Goal: Find specific page/section: Find specific page/section

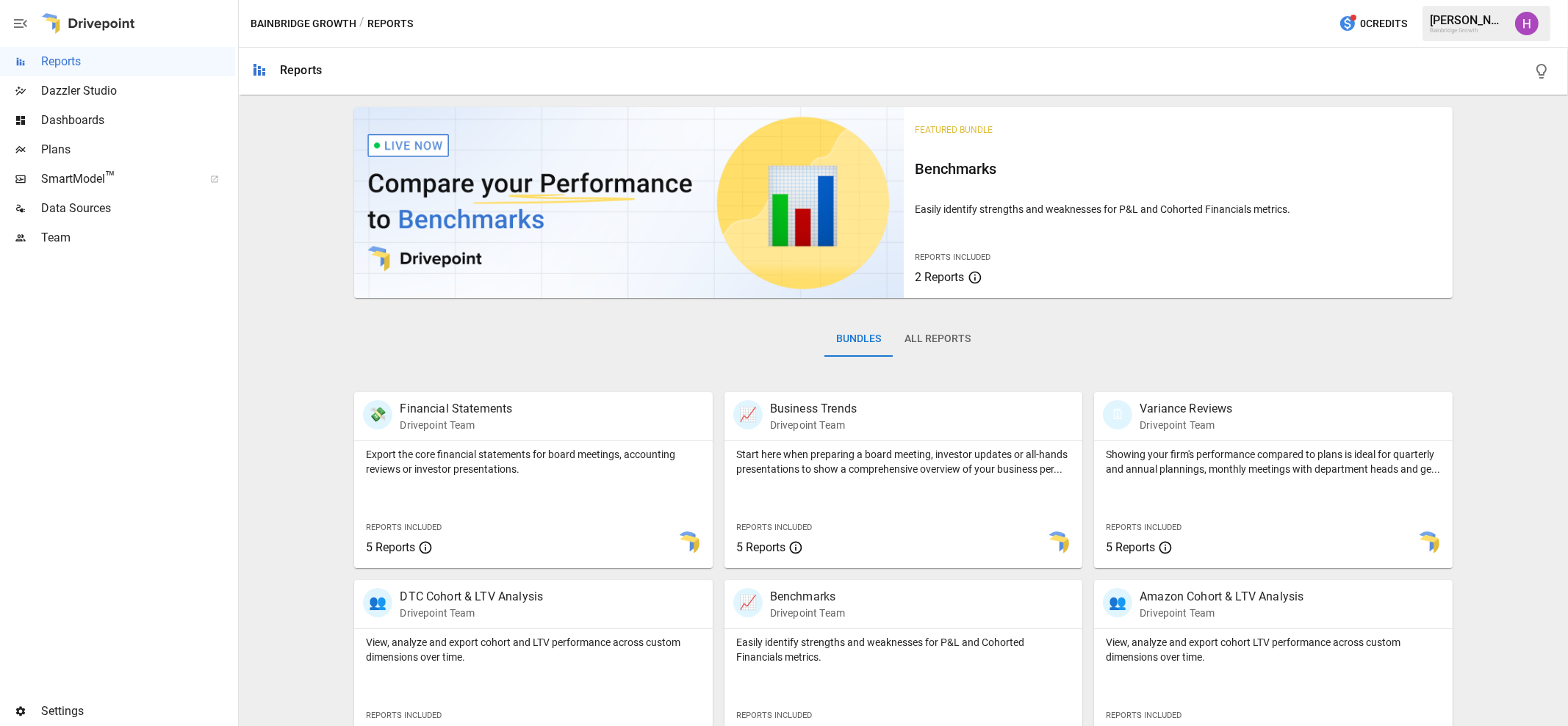
click at [1530, 26] on img "Harry Antonio" at bounding box center [1527, 23] width 24 height 24
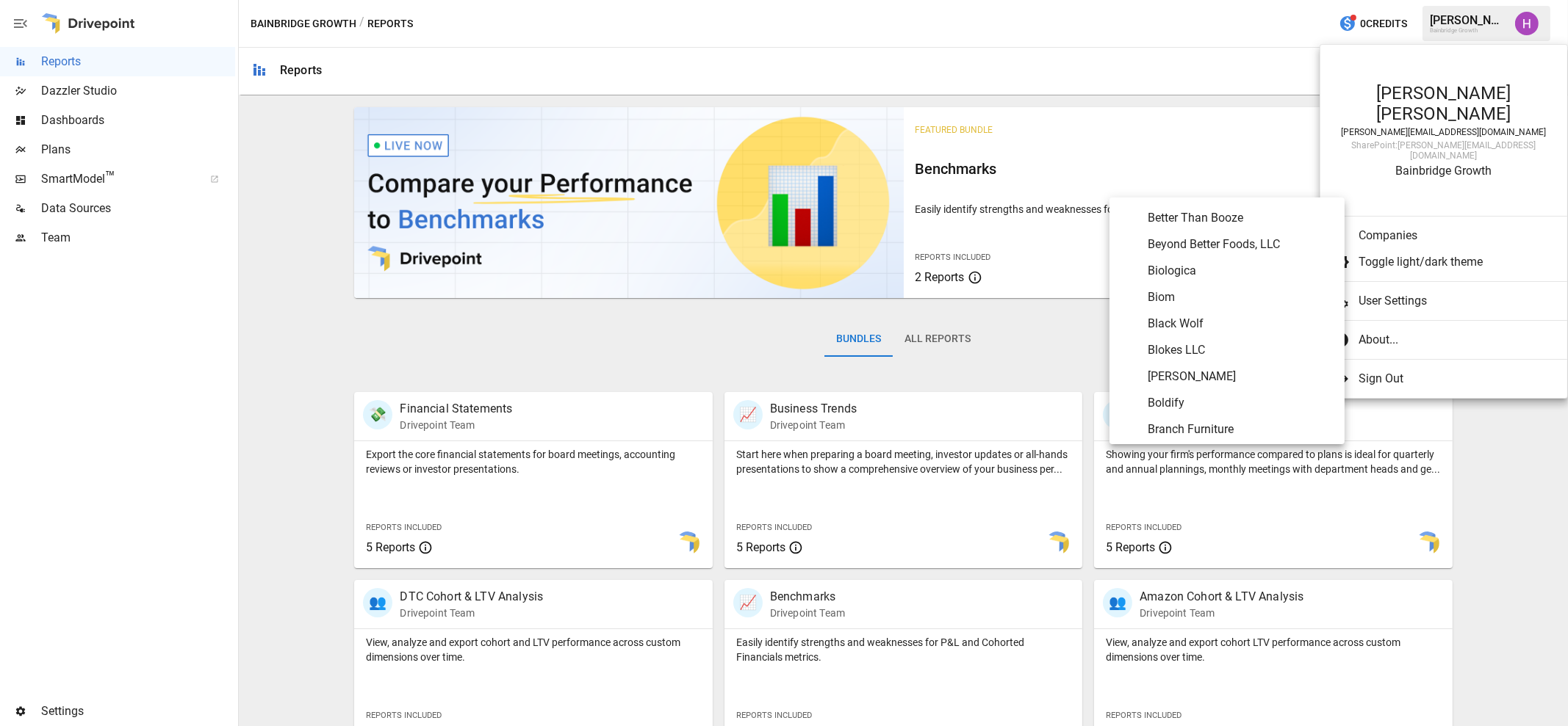
scroll to position [646, 0]
click at [1232, 358] on span "[PERSON_NAME]" at bounding box center [1240, 363] width 185 height 18
